Goal: Navigation & Orientation: Find specific page/section

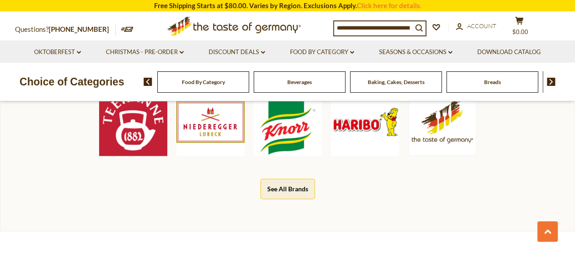
scroll to position [500, 0]
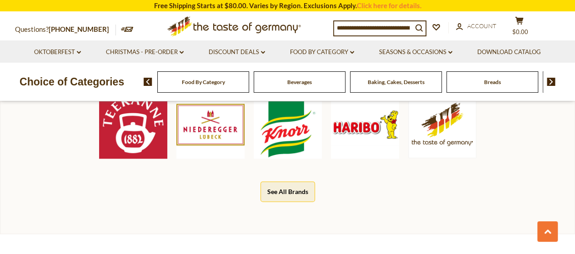
click at [289, 189] on button "See All Brands" at bounding box center [288, 192] width 55 height 20
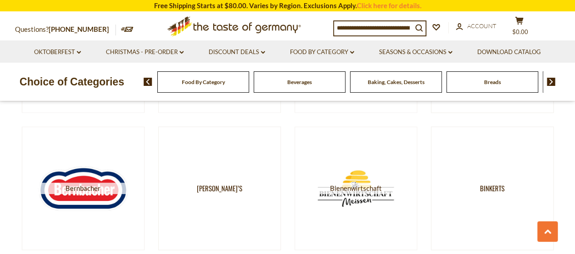
scroll to position [819, 0]
